Goal: Task Accomplishment & Management: Manage account settings

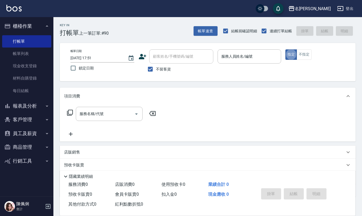
click at [231, 55] on input "服務人員姓名/編號" at bounding box center [249, 56] width 59 height 9
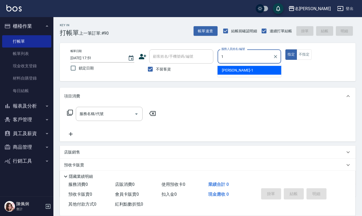
type input "[PERSON_NAME]1"
type button "true"
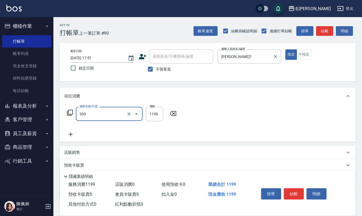
type input "燙髮(活動)(305)"
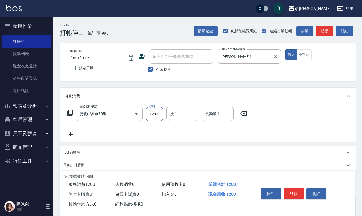
type input "1200"
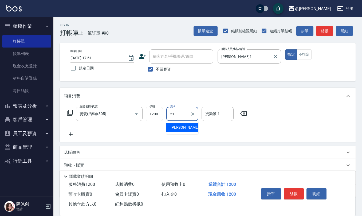
type input "[PERSON_NAME]-21"
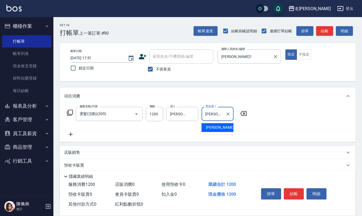
type input "[PERSON_NAME]-21"
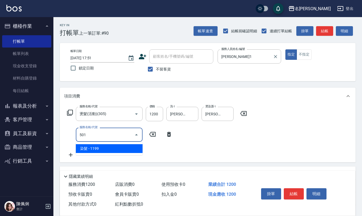
type input "染髮(501)"
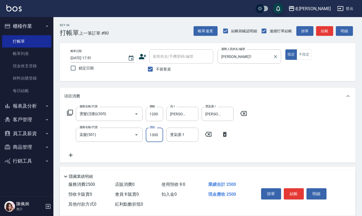
type input "1300"
type input "[PERSON_NAME]-21"
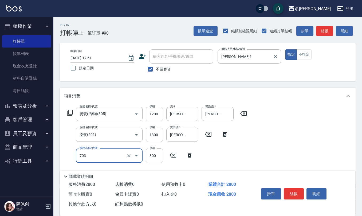
type input "(1236)設計師(703)"
type input "500"
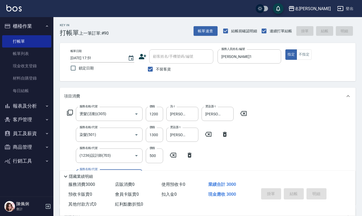
type input "[DATE] 18:46"
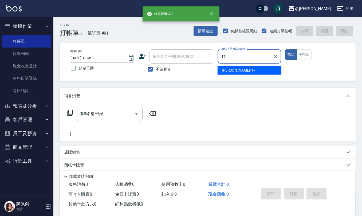
type input "[PERSON_NAME]-17"
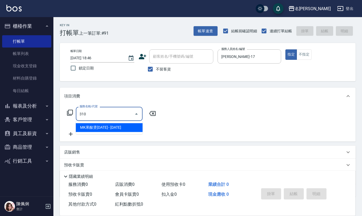
type input "MK果酸燙2000(310)"
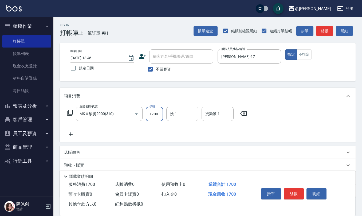
type input "1700"
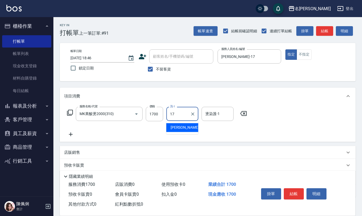
type input "[PERSON_NAME]-17"
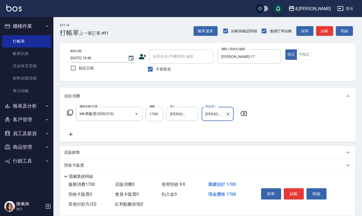
type input "[PERSON_NAME]-17"
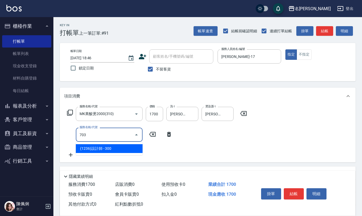
type input "(1236)設計師(703)"
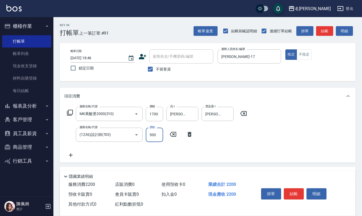
type input "500"
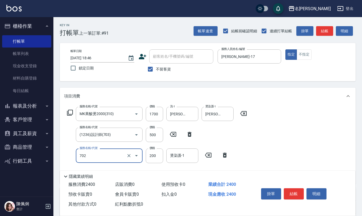
type input "頭皮海藻調理護髮(702)"
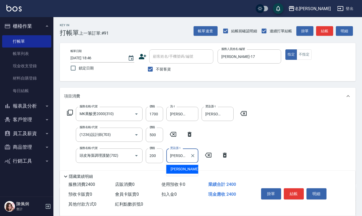
type input "[PERSON_NAME]-17"
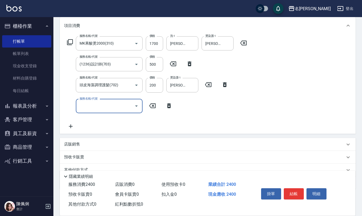
scroll to position [71, 0]
type input "水樣結構式1200(713)"
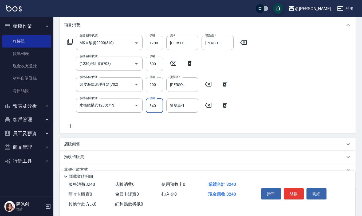
type input "840"
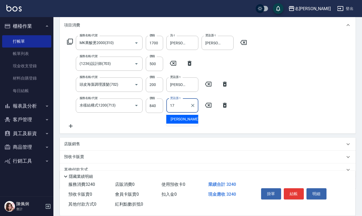
type input "[PERSON_NAME]-17"
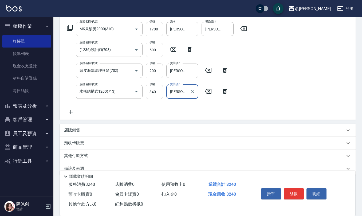
scroll to position [94, 0]
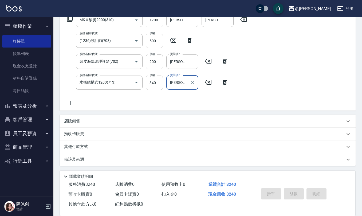
type input "[DATE] 18:47"
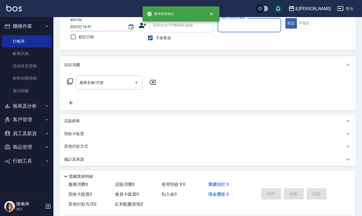
scroll to position [31, 0]
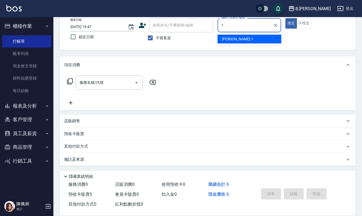
type input "[PERSON_NAME]1"
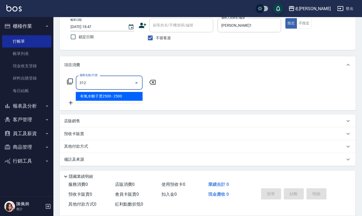
type input "有氧水離子燙2500(312)"
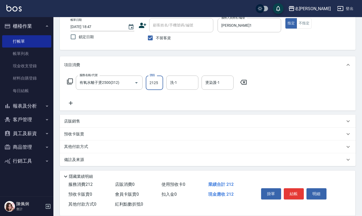
type input "2125"
type input "[PERSON_NAME]-21"
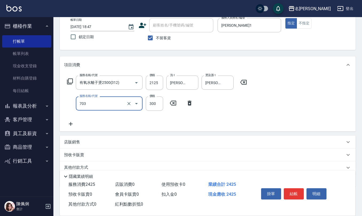
type input "(1236)設計師(703)"
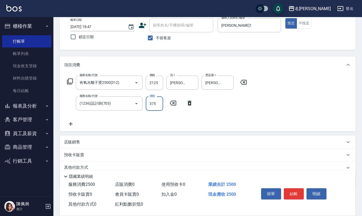
type input "375"
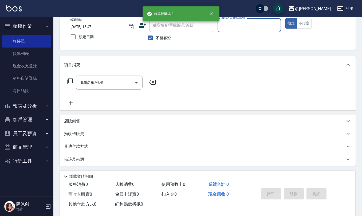
scroll to position [0, 0]
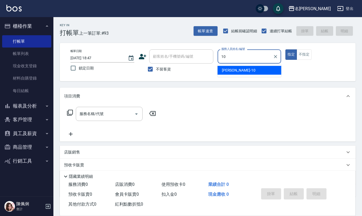
type input "[PERSON_NAME]-10"
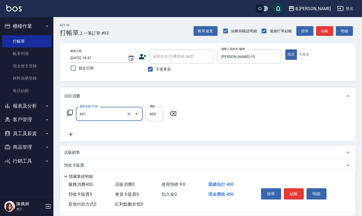
type input "剪髮(401)"
type input "405"
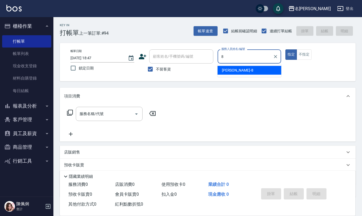
type input "[PERSON_NAME]-8"
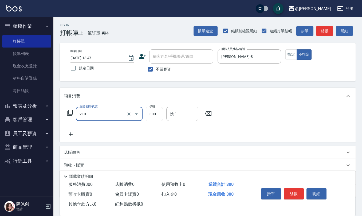
type input "[PERSON_NAME]洗髮精(210)"
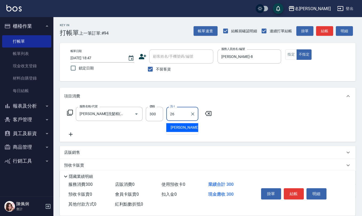
type input "[PERSON_NAME]-26"
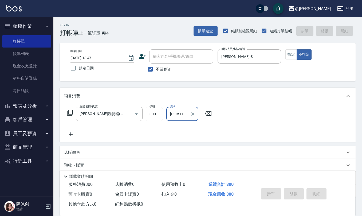
type input "[DATE] 18:48"
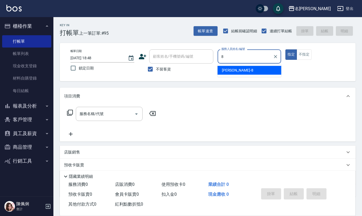
type input "[PERSON_NAME]-8"
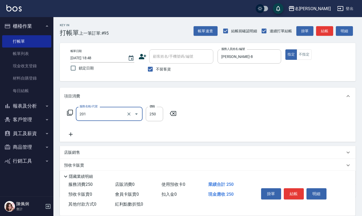
type input "洗髮(201)"
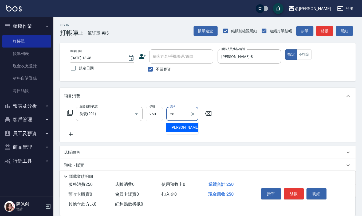
type input "[PERSON_NAME]-28"
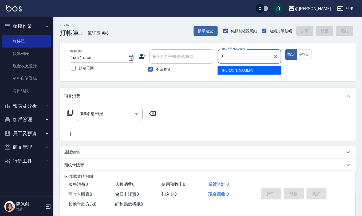
type input "[PERSON_NAME]-3"
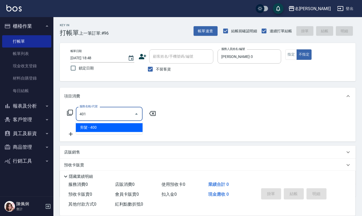
type input "剪髮(401)"
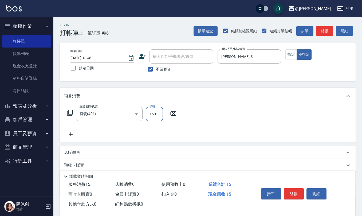
type input "150"
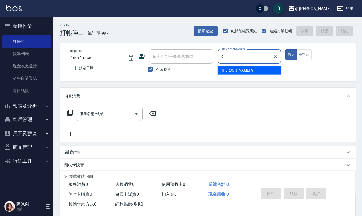
type input "[PERSON_NAME]-9"
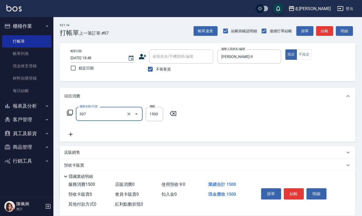
type input "EF麥拉寧燙髮1500(307)"
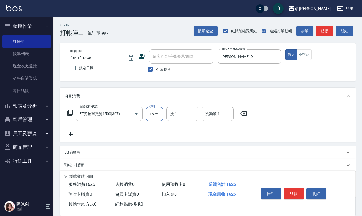
type input "1625"
type input "[PERSON_NAME]-33"
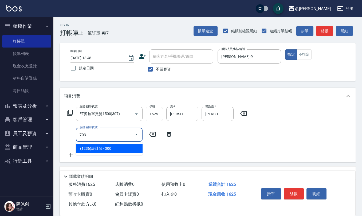
type input "(1236)設計師(703)"
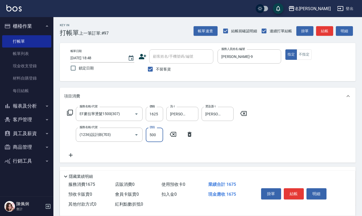
type input "500"
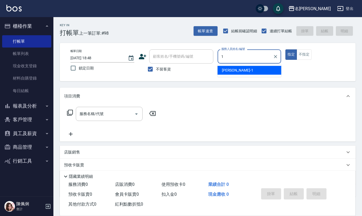
type input "[PERSON_NAME]1"
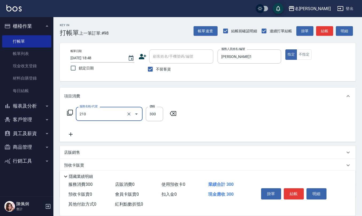
type input "[PERSON_NAME]洗髮精(210)"
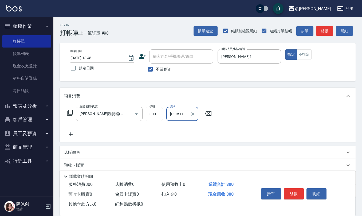
type input "[PERSON_NAME]-33"
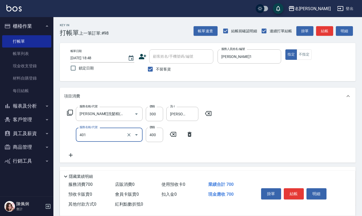
type input "剪髮(401)"
type input "405"
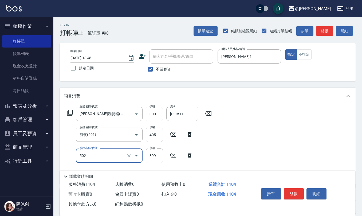
type input "挑染5束399(502)"
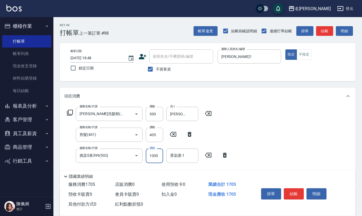
type input "1000"
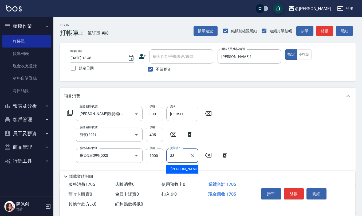
type input "[PERSON_NAME]-33"
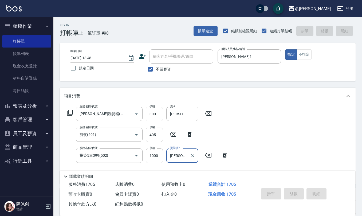
type input "[DATE] 18:49"
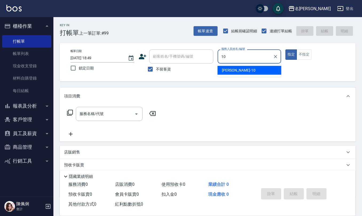
type input "[PERSON_NAME]-10"
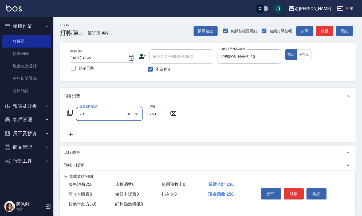
type input "洗髮(201)"
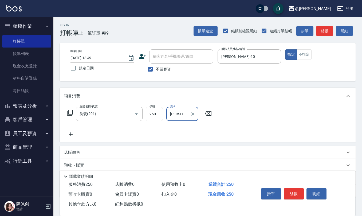
type input "[PERSON_NAME]-28"
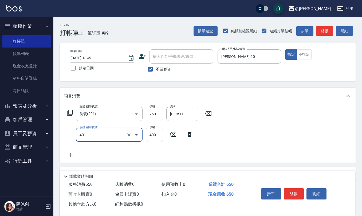
type input "剪髮(401)"
type input "405"
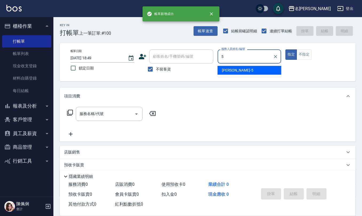
type input "[PERSON_NAME]5"
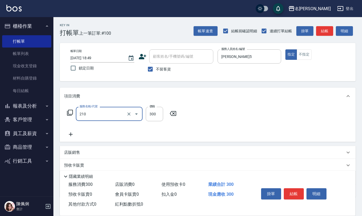
type input "[PERSON_NAME]洗髮精(210)"
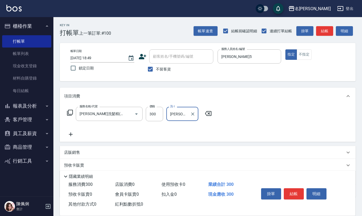
type input "[PERSON_NAME]5"
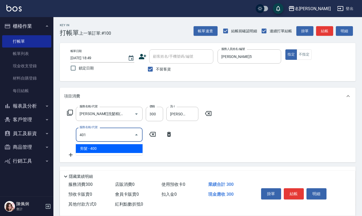
type input "剪髮(401)"
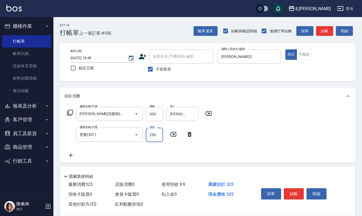
type input "250"
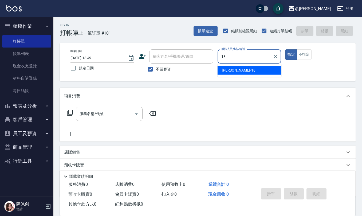
type input "[PERSON_NAME]-18"
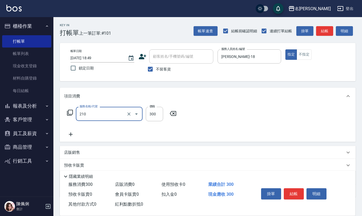
type input "[PERSON_NAME]洗髮精(210)"
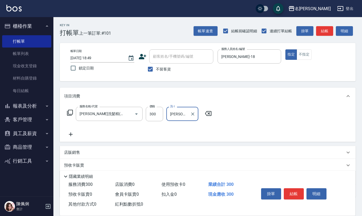
type input "[PERSON_NAME]-29"
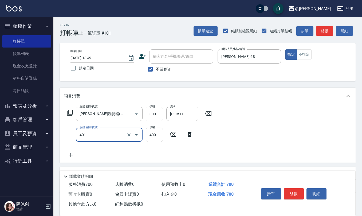
type input "剪髮(401)"
type input "350"
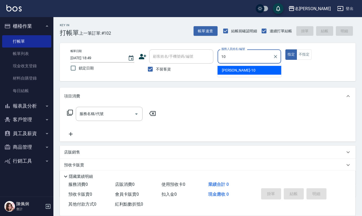
type input "[PERSON_NAME]-10"
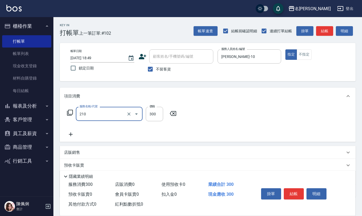
type input "[PERSON_NAME]洗髮精(210)"
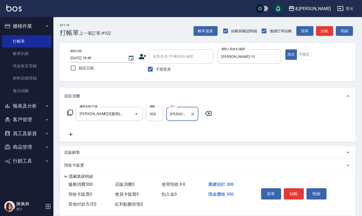
type input "[PERSON_NAME]-23"
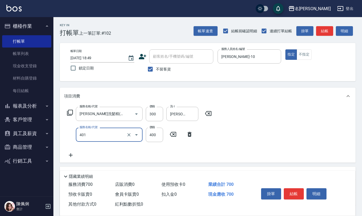
type input "剪髮(401)"
type input "200"
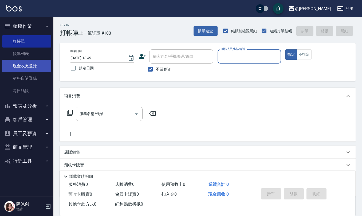
click at [25, 60] on link "現金收支登錄" at bounding box center [26, 66] width 49 height 12
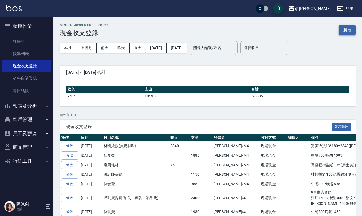
click at [345, 29] on button "新增" at bounding box center [346, 30] width 17 height 10
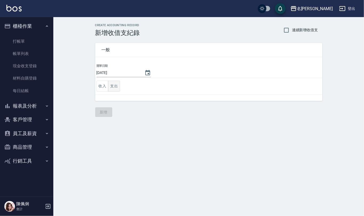
click at [114, 85] on button "支出" at bounding box center [114, 86] width 12 height 11
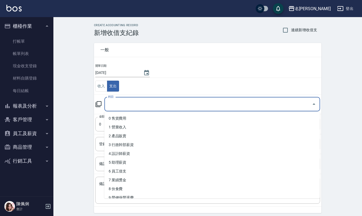
click at [121, 103] on input "科目" at bounding box center [208, 104] width 203 height 9
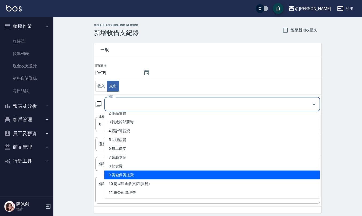
scroll to position [35, 0]
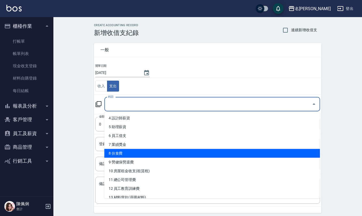
click at [128, 151] on li "8 伙食費" at bounding box center [212, 153] width 216 height 9
type input "8 伙食費"
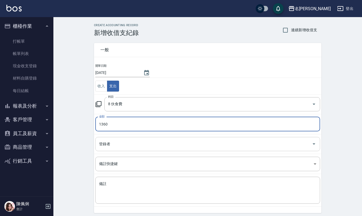
type input "1360"
click at [138, 148] on input "登錄者" at bounding box center [204, 143] width 212 height 9
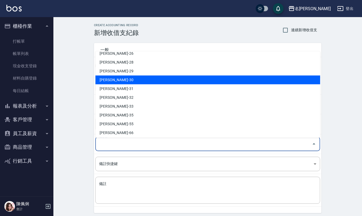
scroll to position [252, 0]
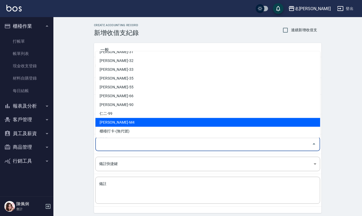
click at [135, 120] on li "[PERSON_NAME]-M4" at bounding box center [207, 122] width 225 height 9
type input "[PERSON_NAME]-M4"
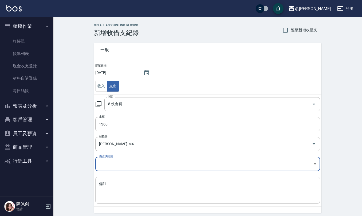
click at [132, 191] on textarea "備註" at bounding box center [207, 190] width 217 height 18
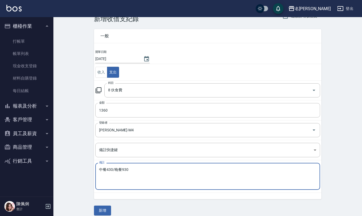
scroll to position [20, 0]
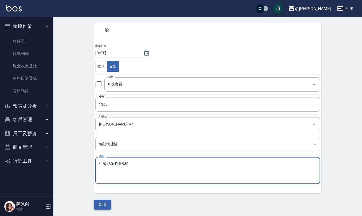
type textarea "中餐430/晚餐930"
click at [102, 209] on button "新增" at bounding box center [102, 205] width 17 height 10
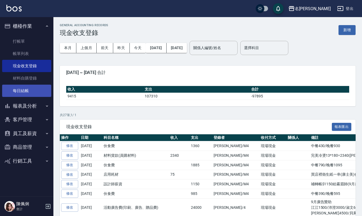
click at [34, 94] on link "每日結帳" at bounding box center [26, 91] width 49 height 12
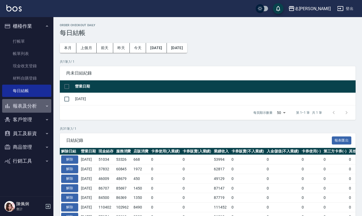
click at [23, 105] on button "報表及分析" at bounding box center [26, 106] width 49 height 14
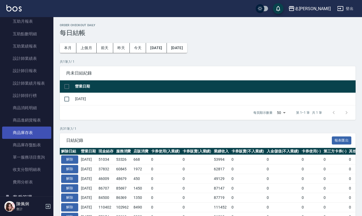
scroll to position [178, 0]
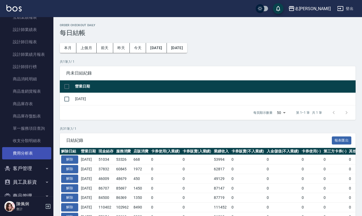
click at [26, 152] on link "費用分析表" at bounding box center [26, 153] width 49 height 12
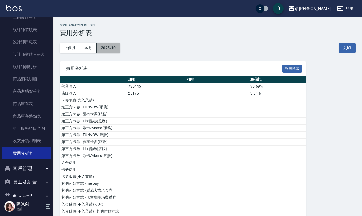
click at [107, 43] on button "2025/10" at bounding box center [108, 48] width 23 height 10
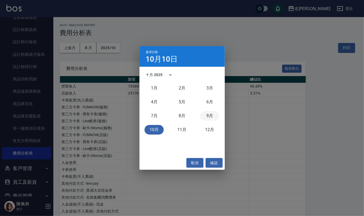
click at [213, 116] on button "9月" at bounding box center [209, 116] width 19 height 10
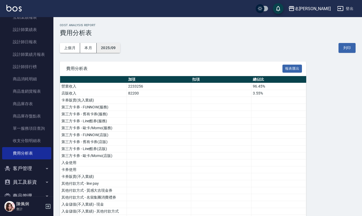
click at [112, 45] on button "2025/09" at bounding box center [108, 48] width 23 height 10
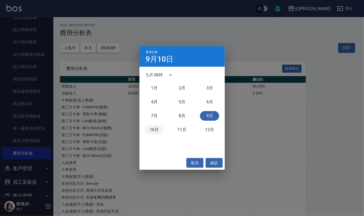
click at [154, 132] on button "10月" at bounding box center [154, 130] width 19 height 10
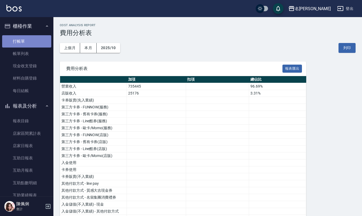
click at [27, 37] on link "打帳單" at bounding box center [26, 41] width 49 height 12
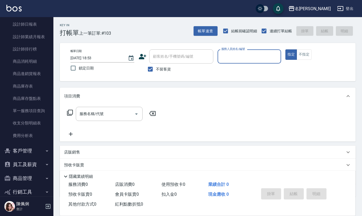
scroll to position [204, 0]
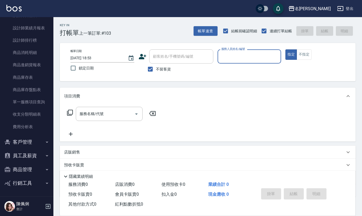
click at [25, 154] on button "員工及薪資" at bounding box center [26, 156] width 49 height 14
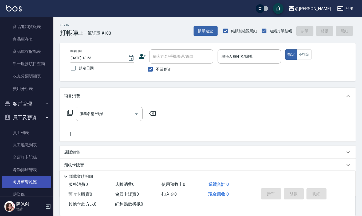
scroll to position [307, 0]
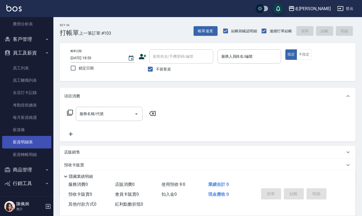
click at [23, 137] on link "薪資明細表" at bounding box center [26, 142] width 49 height 12
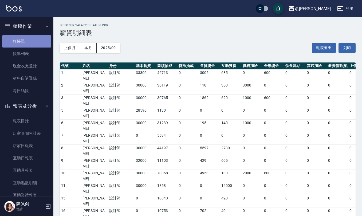
click at [27, 38] on link "打帳單" at bounding box center [26, 41] width 49 height 12
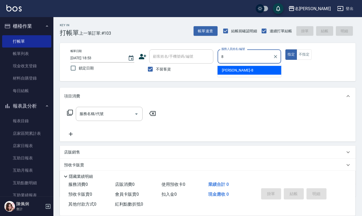
type input "[PERSON_NAME]-8"
type button "true"
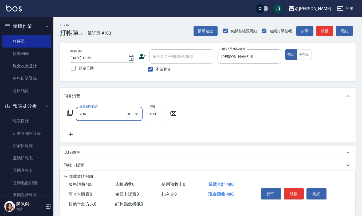
type input "健康洗(206)"
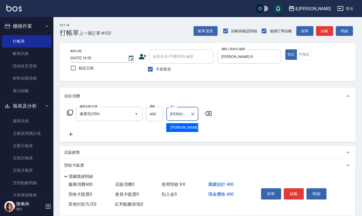
type input "[PERSON_NAME]-26"
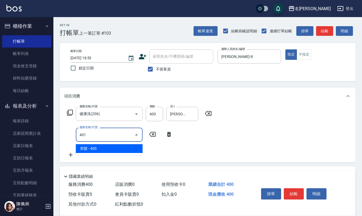
type input "剪髮(401)"
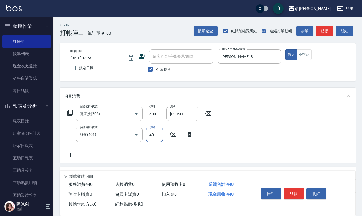
type input "400"
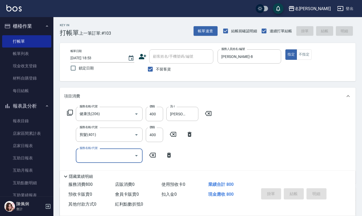
type input "[DATE] 19:04"
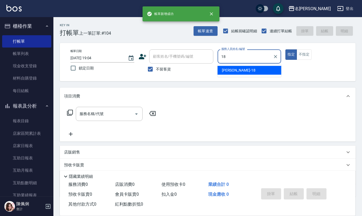
type input "[PERSON_NAME]-18"
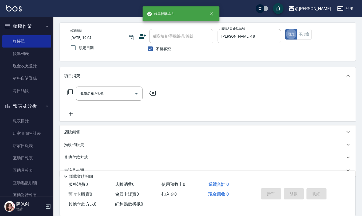
scroll to position [31, 0]
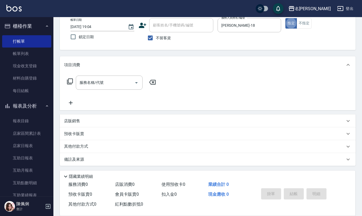
click at [102, 125] on div "店販銷售" at bounding box center [208, 120] width 296 height 13
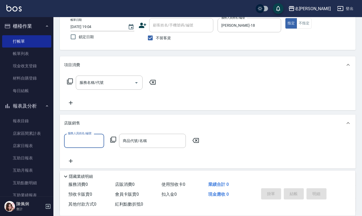
scroll to position [0, 0]
type input "[PERSON_NAME]-18"
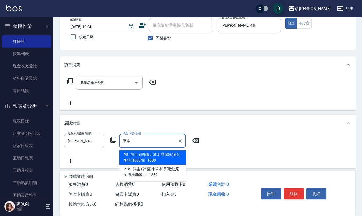
type input "莯生-(韓國)大草本淨屑洗(原沁衡洗)1000ml"
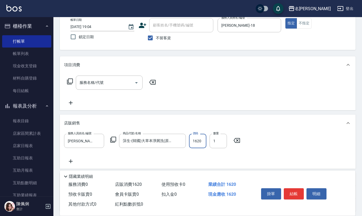
type input "1620"
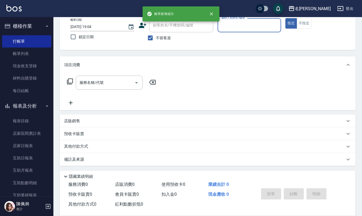
scroll to position [0, 0]
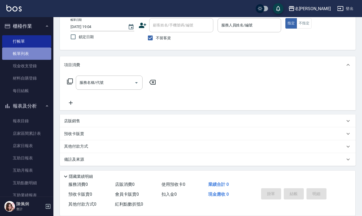
click at [31, 53] on link "帳單列表" at bounding box center [26, 53] width 49 height 12
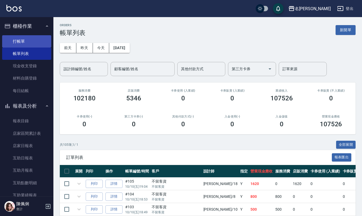
click at [31, 39] on link "打帳單" at bounding box center [26, 41] width 49 height 12
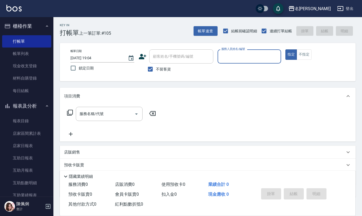
click at [285, 49] on button "指定" at bounding box center [290, 54] width 11 height 10
type button "true"
click at [241, 56] on input "服務人員姓名/編號" at bounding box center [249, 56] width 59 height 9
type input "[PERSON_NAME]-19"
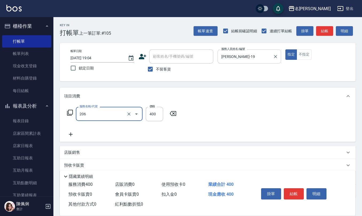
type input "健康洗(206)"
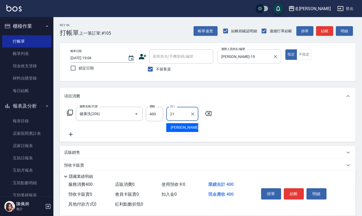
type input "[PERSON_NAME]-21"
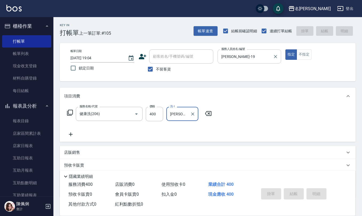
type input "[DATE] 19:25"
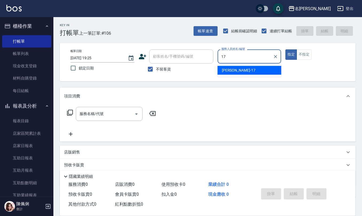
type input "[PERSON_NAME]-17"
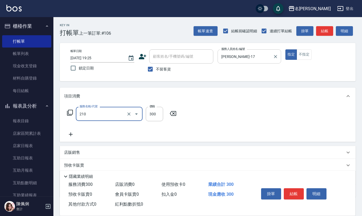
type input "[PERSON_NAME]洗髮精(210)"
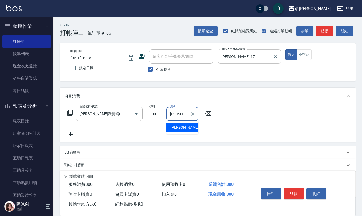
type input "[PERSON_NAME]-23"
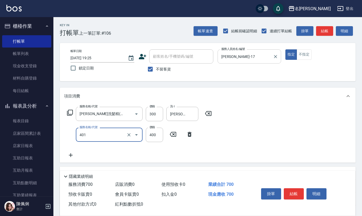
type input "剪髮(401)"
type input "200"
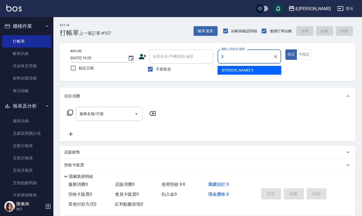
type input "[PERSON_NAME]5"
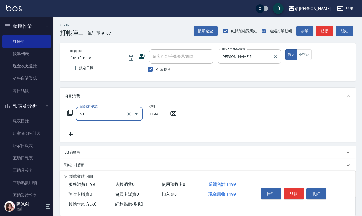
type input "染髮(501)"
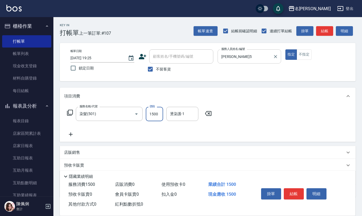
type input "1500"
type input "[PERSON_NAME]5"
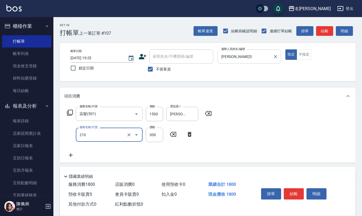
type input "[PERSON_NAME]洗髮精(210)"
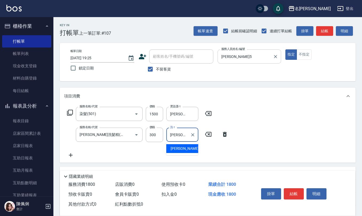
type input "[PERSON_NAME]5"
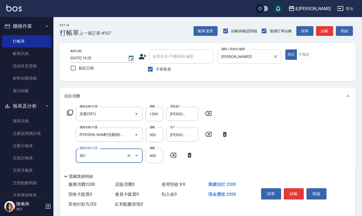
type input "剪髮(401)"
type input "200"
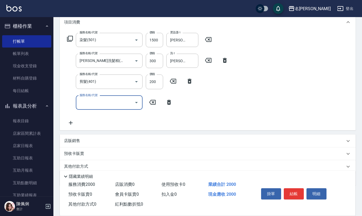
scroll to position [93, 0]
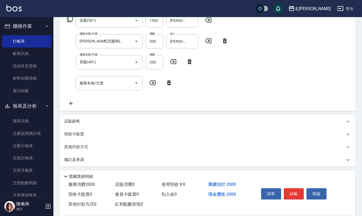
click at [98, 121] on div "店販銷售" at bounding box center [204, 121] width 281 height 6
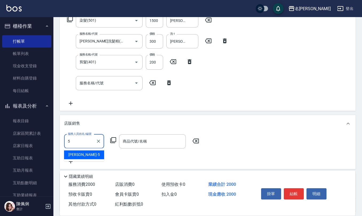
type input "[PERSON_NAME]5"
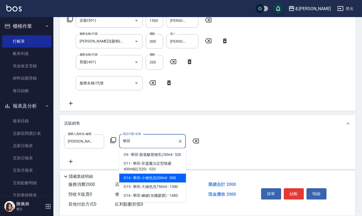
type input "華田-小補色洗200ml"
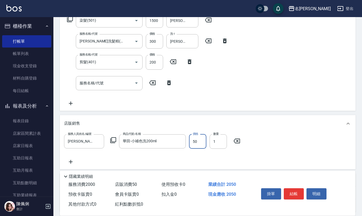
type input "500"
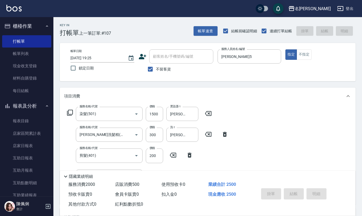
type input "[DATE] 19:26"
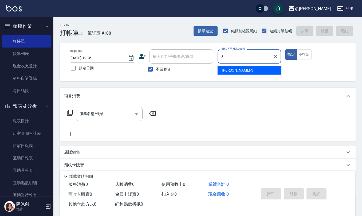
type input "[PERSON_NAME]-3"
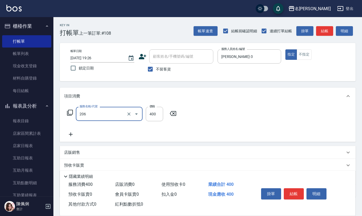
type input "健康洗(206)"
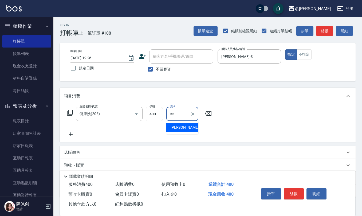
type input "[PERSON_NAME]-33"
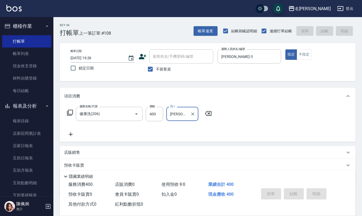
type input "[DATE] 19:30"
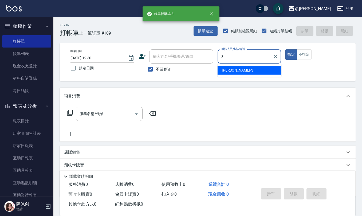
type input "[PERSON_NAME]-3"
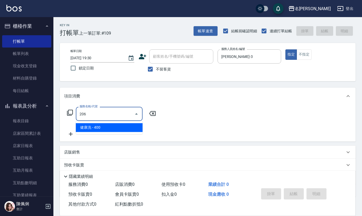
type input "健康洗(206)"
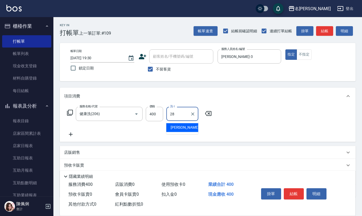
type input "[PERSON_NAME]-28"
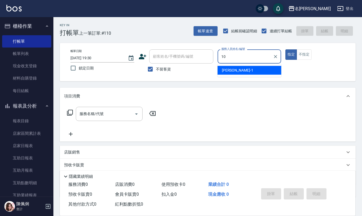
type input "[PERSON_NAME]-10"
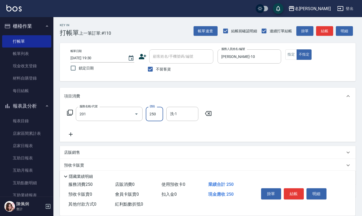
type input "洗髮(201)"
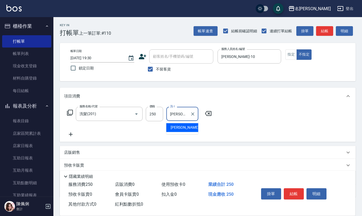
type input "[PERSON_NAME]-26"
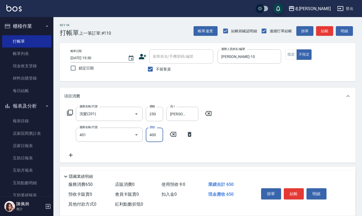
type input "剪髮(401)"
type input "50"
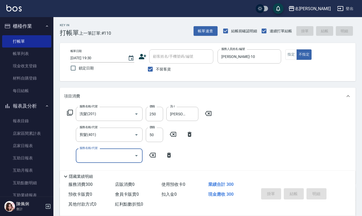
type input "[DATE] 19:31"
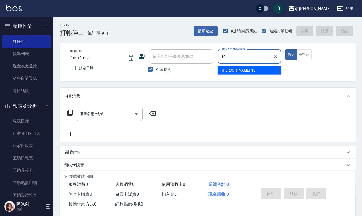
type input "[PERSON_NAME]-10"
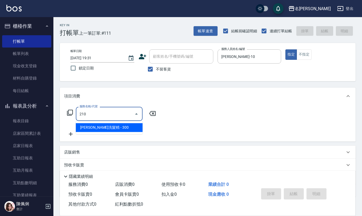
type input "[PERSON_NAME]洗髮精(210)"
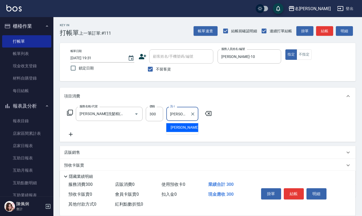
type input "[PERSON_NAME]-21"
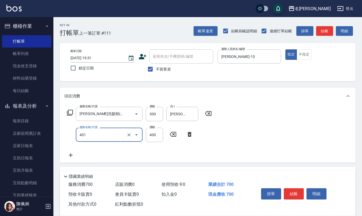
type input "剪髮(401)"
type input "200"
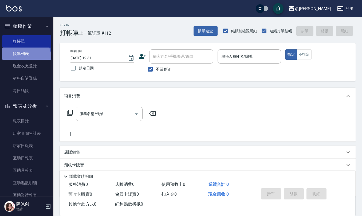
click at [22, 58] on link "帳單列表" at bounding box center [26, 53] width 49 height 12
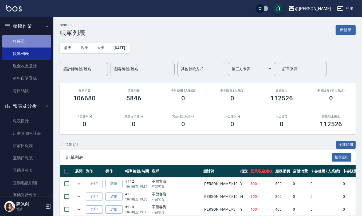
click at [29, 39] on link "打帳單" at bounding box center [26, 41] width 49 height 12
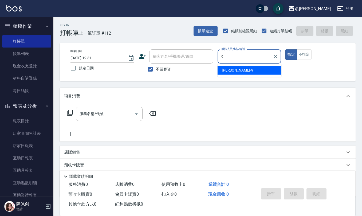
type input "[PERSON_NAME]-9"
type button "true"
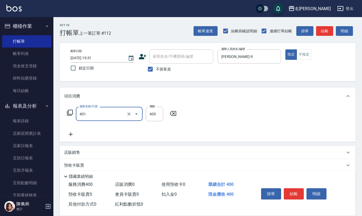
type input "剪髮(401)"
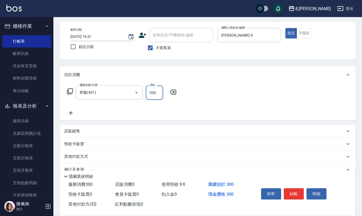
scroll to position [31, 0]
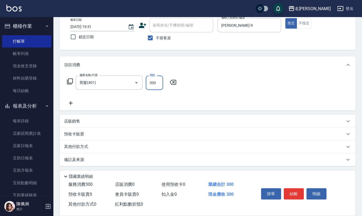
type input "300"
click at [69, 120] on p "店販銷售" at bounding box center [72, 121] width 16 height 6
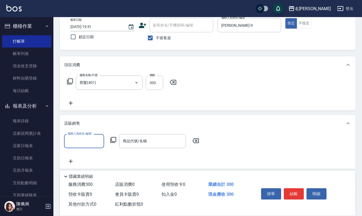
scroll to position [0, 0]
type input "[PERSON_NAME]-9"
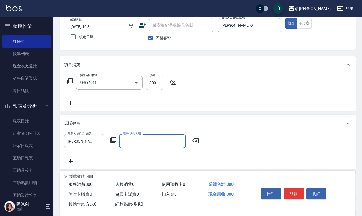
type input "竹"
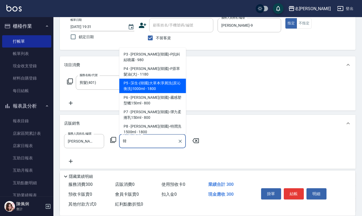
type input "莯生-(韓國)大草本淨屑洗(原沁衡洗)1000ml"
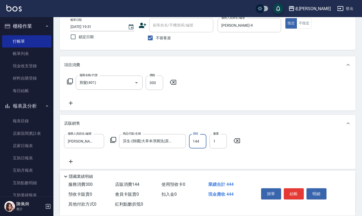
type input "1440"
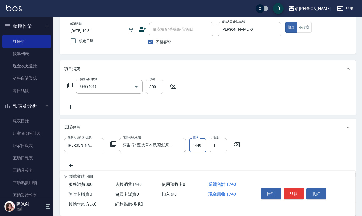
scroll to position [77, 0]
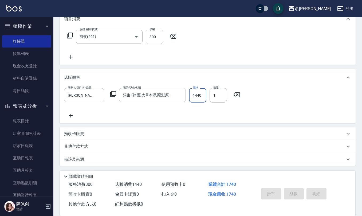
type input "[DATE] 19:37"
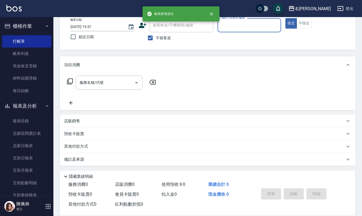
scroll to position [0, 0]
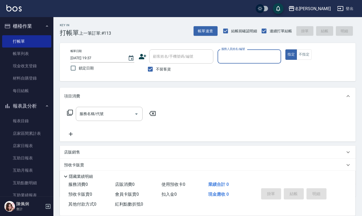
click at [285, 49] on button "指定" at bounding box center [290, 54] width 11 height 10
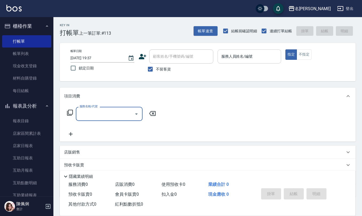
click at [239, 61] on div "服務人員姓名/編號" at bounding box center [249, 56] width 64 height 14
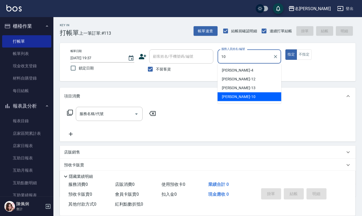
type input "[PERSON_NAME]-10"
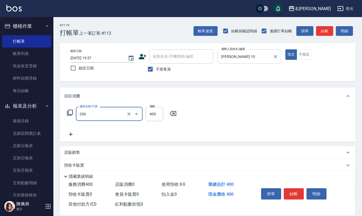
type input "健康洗(206)"
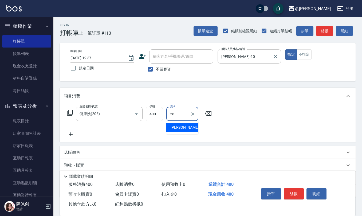
type input "[PERSON_NAME]-28"
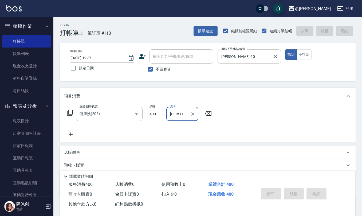
type input "[DATE] 20:06"
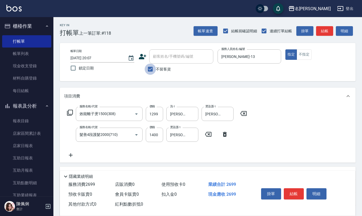
click at [150, 67] on input "不留客資" at bounding box center [150, 69] width 11 height 11
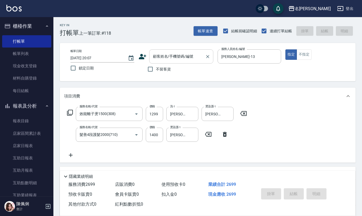
click at [167, 55] on div "顧客姓名/手機號碼/編號 顧客姓名/手機號碼/編號" at bounding box center [181, 56] width 64 height 14
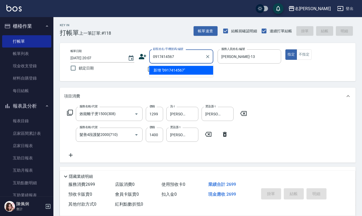
drag, startPoint x: 181, startPoint y: 54, endPoint x: 116, endPoint y: 54, distance: 64.8
click at [116, 54] on div "帳單日期 [DATE] 20:07 鎖定日期 顧客姓名/手機號碼/編號 0917414567 顧客姓名/手機號碼/編號 不留客資 服務人員姓名/編號 [PER…" at bounding box center [207, 61] width 283 height 25
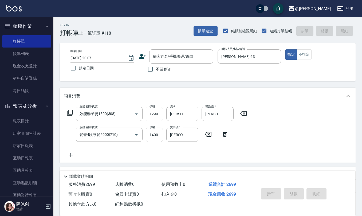
click at [141, 56] on icon at bounding box center [142, 56] width 7 height 5
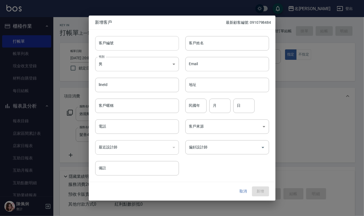
click at [149, 47] on input "客戶編號" at bounding box center [137, 43] width 84 height 14
paste input "0917414567"
click at [135, 126] on input "電話" at bounding box center [137, 126] width 84 height 14
paste input "0917414567"
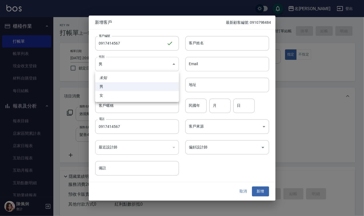
click at [141, 65] on body "名留仁二 登出 櫃檯作業 打帳單 帳單列表 現金收支登錄 材料自購登錄 每日結帳 報表及分析 報表目錄 店家區間累計表 店家日報表 互助日報表 互助月報表 互…" at bounding box center [182, 140] width 364 height 281
click at [136, 95] on li "女" at bounding box center [137, 95] width 84 height 9
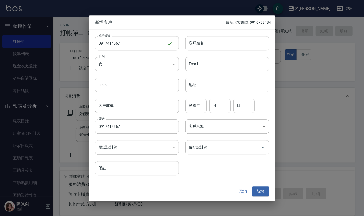
click at [208, 47] on input "客戶姓名" at bounding box center [227, 43] width 84 height 14
click at [202, 106] on input "民國年" at bounding box center [195, 105] width 21 height 14
click at [262, 191] on button "新增" at bounding box center [260, 191] width 17 height 10
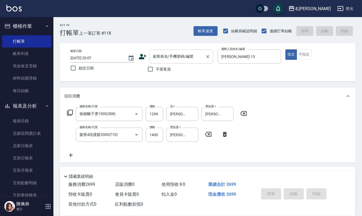
click at [179, 57] on input "顧客姓名/手機號碼/編號" at bounding box center [177, 56] width 51 height 9
paste input "0917414567"
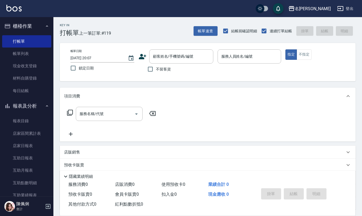
click at [160, 67] on span "不留客資" at bounding box center [163, 69] width 15 height 6
click at [156, 67] on input "不留客資" at bounding box center [150, 69] width 11 height 11
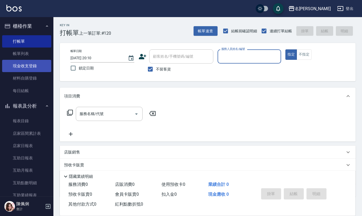
click at [28, 65] on link "現金收支登錄" at bounding box center [26, 66] width 49 height 12
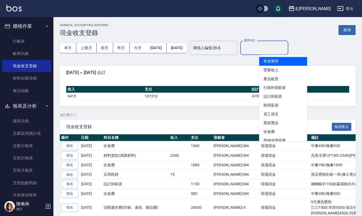
click at [284, 52] on input "選擇科目" at bounding box center [264, 47] width 43 height 9
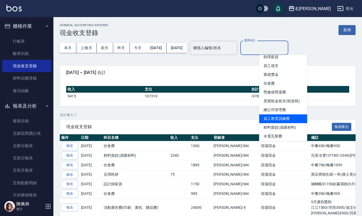
scroll to position [71, 0]
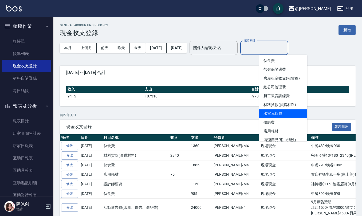
click at [284, 112] on li "水電瓦斯費" at bounding box center [283, 113] width 48 height 9
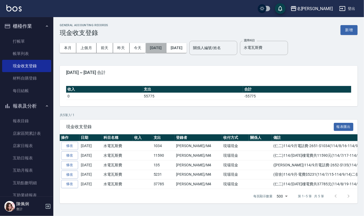
click at [162, 48] on button "[DATE]" at bounding box center [156, 48] width 21 height 10
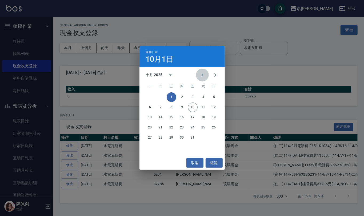
click at [204, 74] on icon "Previous month" at bounding box center [202, 75] width 6 height 6
click at [148, 97] on button "1" at bounding box center [150, 97] width 10 height 10
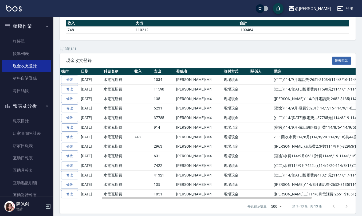
scroll to position [71, 0]
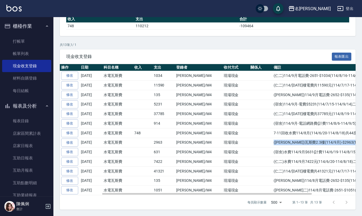
drag, startPoint x: 256, startPoint y: 144, endPoint x: 341, endPoint y: 144, distance: 85.1
click at [348, 145] on td "([PERSON_NAME])瓦斯費2.3樓(114/9月)-$2963(114/7/31-114/8/29)" at bounding box center [339, 143] width 134 height 10
copy td "([PERSON_NAME])瓦斯費2.3樓(114/9月)-$2963(114/7/31-114/8/29)"
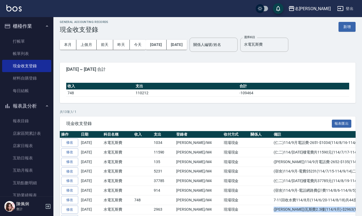
scroll to position [0, 0]
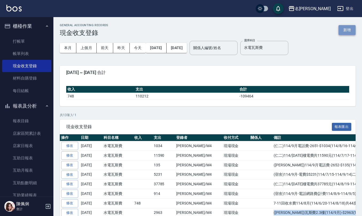
click at [342, 27] on button "新增" at bounding box center [346, 30] width 17 height 10
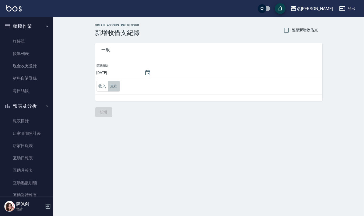
drag, startPoint x: 112, startPoint y: 86, endPoint x: 109, endPoint y: 87, distance: 2.7
click at [111, 86] on button "支出" at bounding box center [114, 86] width 12 height 11
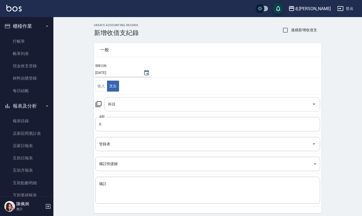
click at [118, 108] on input "科目" at bounding box center [208, 104] width 203 height 9
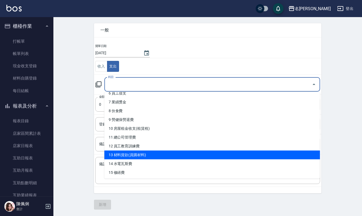
scroll to position [71, 0]
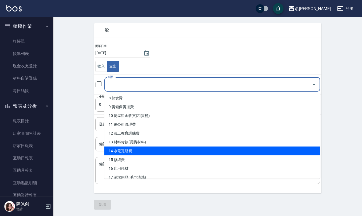
click at [129, 148] on li "14 水電瓦斯費" at bounding box center [212, 150] width 216 height 9
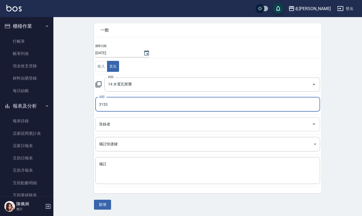
click at [124, 126] on input "登錄者" at bounding box center [204, 124] width 212 height 9
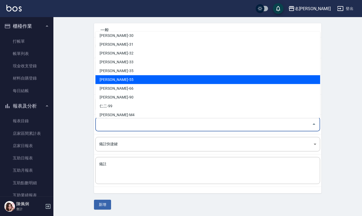
scroll to position [252, 0]
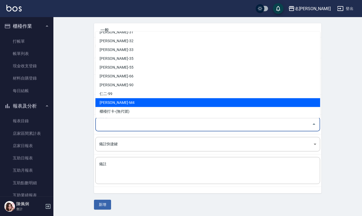
click at [138, 100] on li "[PERSON_NAME]-M4" at bounding box center [207, 102] width 225 height 9
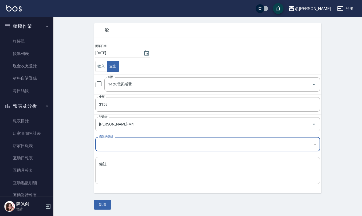
click at [130, 167] on textarea "備註" at bounding box center [207, 170] width 217 height 18
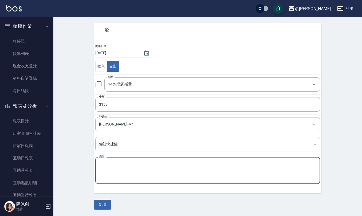
paste textarea "([PERSON_NAME])瓦斯費2.3樓(114/9月)-$2963(114/7/31-114/8/29)"
click at [141, 164] on textarea "([PERSON_NAME])瓦斯費2.3樓(114/9月)-$2963(114/7/31-114/8/29)" at bounding box center [207, 170] width 217 height 18
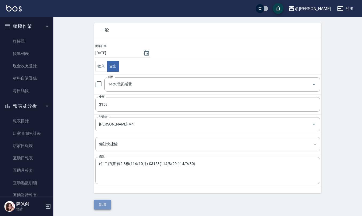
click at [100, 204] on button "新增" at bounding box center [102, 205] width 17 height 10
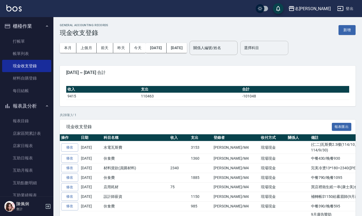
click at [274, 49] on input "選擇科目" at bounding box center [264, 47] width 43 height 9
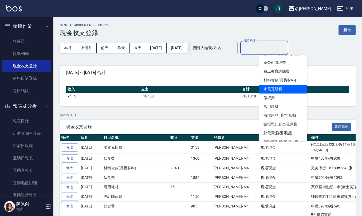
scroll to position [107, 0]
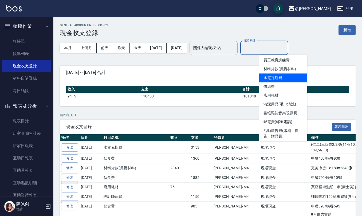
click at [281, 80] on li "水電瓦斯費" at bounding box center [283, 77] width 48 height 9
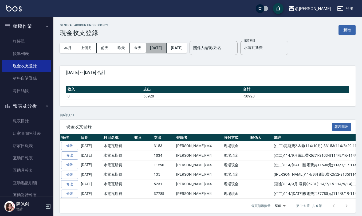
click at [160, 51] on button "[DATE]" at bounding box center [156, 48] width 21 height 10
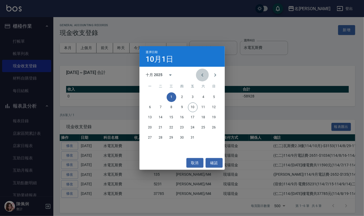
click at [204, 77] on icon "Previous month" at bounding box center [202, 75] width 6 height 6
click at [191, 96] on button "1" at bounding box center [193, 97] width 10 height 10
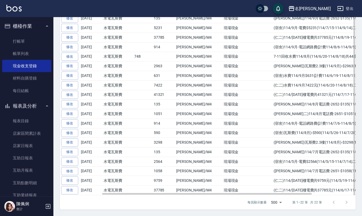
scroll to position [162, 0]
drag, startPoint x: 256, startPoint y: 131, endPoint x: 350, endPoint y: 131, distance: 94.7
click at [350, 131] on td "(宿舍)瓦斯費(114/8月)-$590(114/5/26-114/7/28)二個月" at bounding box center [339, 133] width 134 height 10
copy td "(宿舍)瓦斯費(114/8月)-$590(114/5/26-114/7/28)二個月"
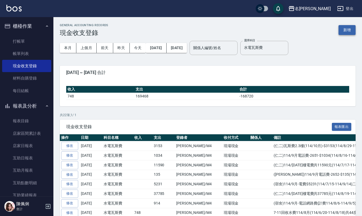
scroll to position [0, 0]
click at [344, 28] on button "新增" at bounding box center [346, 30] width 17 height 10
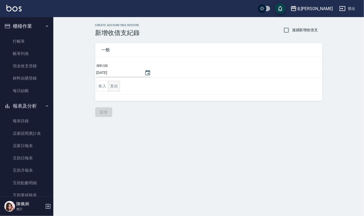
click at [114, 85] on button "支出" at bounding box center [114, 86] width 12 height 11
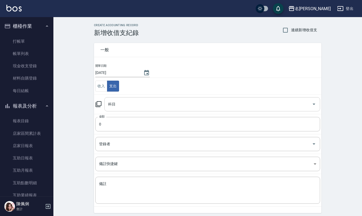
click at [128, 106] on input "科目" at bounding box center [208, 104] width 203 height 9
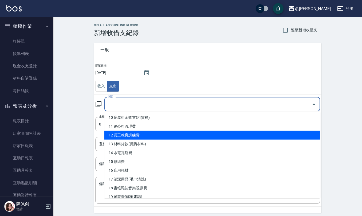
scroll to position [107, 0]
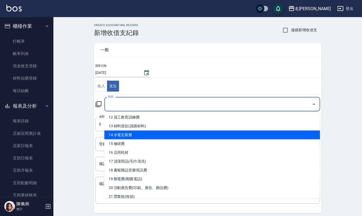
click at [134, 133] on li "14 水電瓦斯費" at bounding box center [212, 134] width 216 height 9
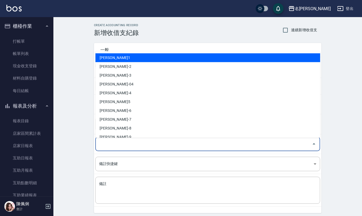
click at [110, 141] on input "登錄者" at bounding box center [204, 143] width 212 height 9
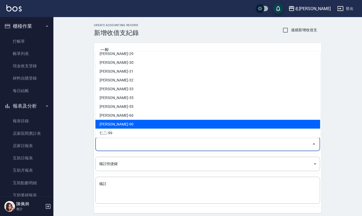
scroll to position [252, 0]
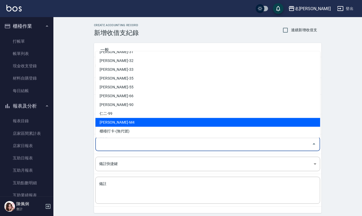
click at [118, 122] on li "[PERSON_NAME]-M4" at bounding box center [207, 122] width 225 height 9
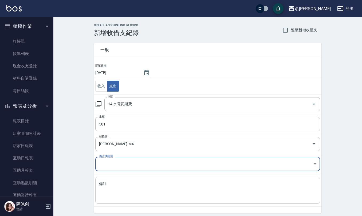
click at [113, 190] on textarea "備註" at bounding box center [207, 190] width 217 height 18
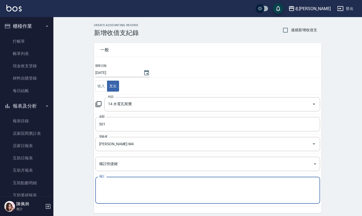
paste textarea "(宿舍)瓦斯費(114/8月)-$590(114/5/26-114/7/28)二個月"
click at [132, 183] on textarea "(宿舍)瓦斯費(114/8月)-$590(114/5/26-114/7/28)二個月" at bounding box center [207, 190] width 217 height 18
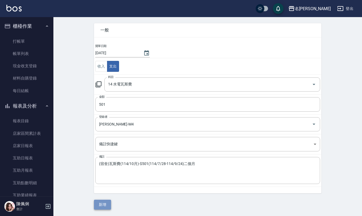
click at [106, 205] on button "新增" at bounding box center [102, 205] width 17 height 10
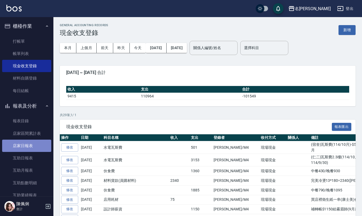
click at [27, 146] on link "店家日報表" at bounding box center [26, 146] width 49 height 12
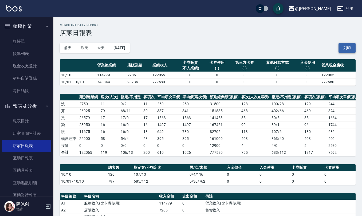
click at [345, 50] on button "列印" at bounding box center [346, 48] width 17 height 10
click at [25, 160] on link "互助日報表" at bounding box center [26, 158] width 49 height 12
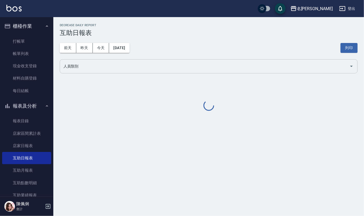
click at [122, 66] on input "人員類別" at bounding box center [204, 66] width 285 height 9
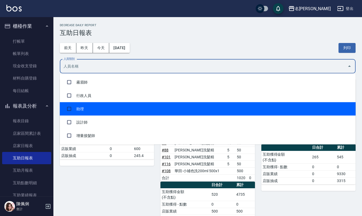
click at [108, 106] on li "助理" at bounding box center [208, 108] width 296 height 13
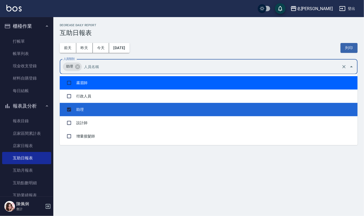
click at [185, 42] on div "[DATE] [DATE] [DATE] [DATE] 列印" at bounding box center [209, 48] width 298 height 23
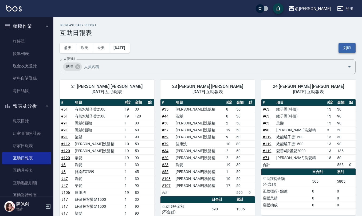
click at [346, 50] on button "列印" at bounding box center [346, 48] width 17 height 10
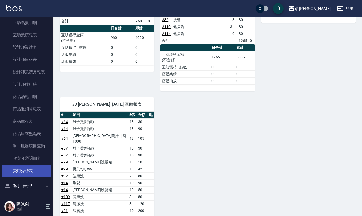
scroll to position [178, 0]
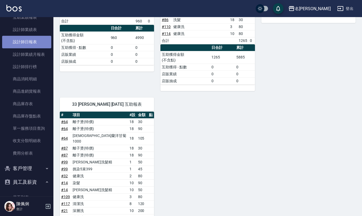
click at [29, 41] on link "設計師日報表" at bounding box center [26, 42] width 49 height 12
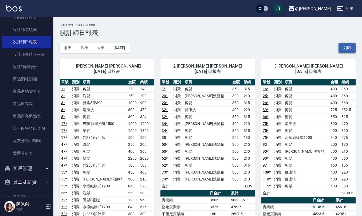
click at [346, 53] on button "列印" at bounding box center [346, 48] width 17 height 10
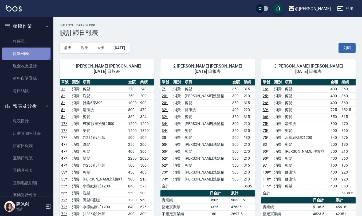
click at [25, 52] on link "帳單列表" at bounding box center [26, 53] width 49 height 12
click at [38, 54] on link "帳單列表" at bounding box center [26, 53] width 49 height 12
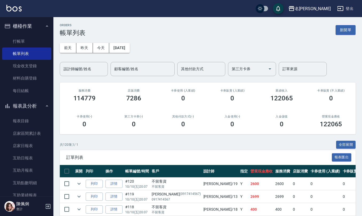
scroll to position [71, 0]
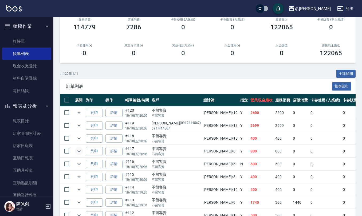
click at [78, 152] on icon "expand row" at bounding box center [78, 151] width 3 height 2
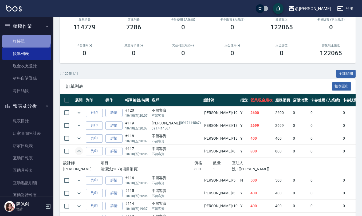
click at [23, 35] on link "打帳單" at bounding box center [26, 41] width 49 height 12
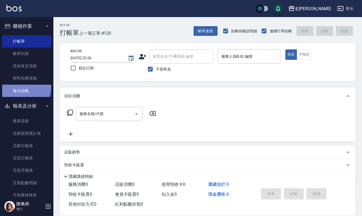
click at [18, 86] on link "每日結帳" at bounding box center [26, 91] width 49 height 12
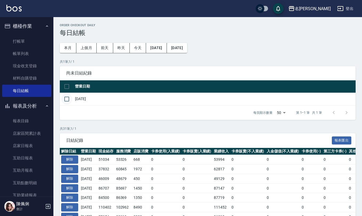
click at [68, 101] on input "checkbox" at bounding box center [66, 98] width 11 height 11
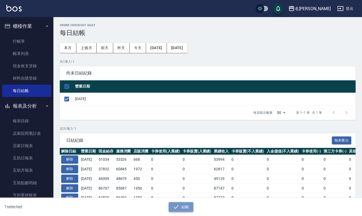
click at [179, 204] on button "結帳" at bounding box center [181, 207] width 25 height 10
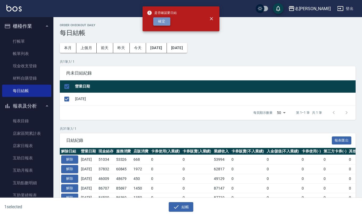
click at [161, 24] on button "確定" at bounding box center [161, 21] width 17 height 8
